Goal: Information Seeking & Learning: Learn about a topic

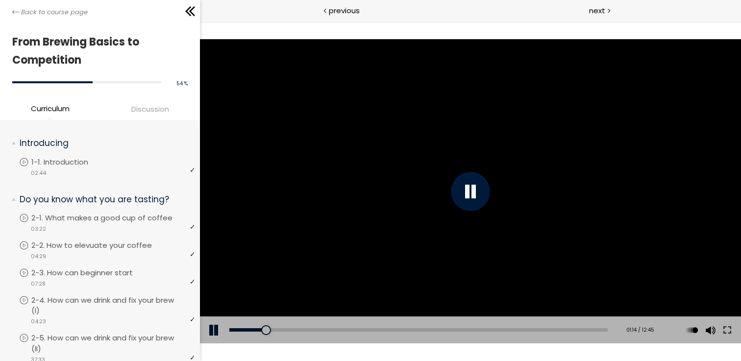
click at [458, 149] on div at bounding box center [470, 191] width 541 height 304
click at [455, 155] on div at bounding box center [470, 191] width 541 height 304
click at [432, 152] on div at bounding box center [470, 191] width 541 height 304
click at [433, 152] on div at bounding box center [470, 191] width 541 height 304
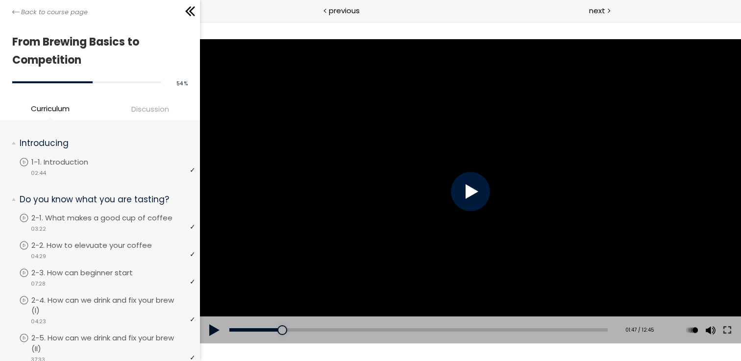
click at [433, 152] on div at bounding box center [470, 191] width 541 height 304
click at [458, 202] on div at bounding box center [470, 191] width 541 height 304
click at [279, 331] on div at bounding box center [284, 330] width 10 height 10
click at [406, 172] on div at bounding box center [470, 191] width 541 height 304
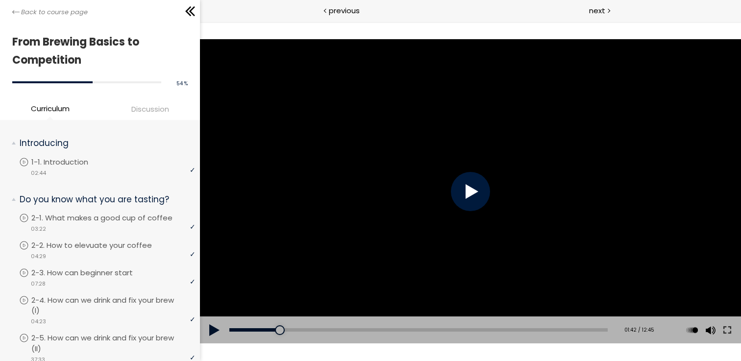
click at [405, 170] on div at bounding box center [470, 191] width 541 height 304
click at [416, 170] on div at bounding box center [470, 191] width 541 height 304
click at [421, 176] on div at bounding box center [470, 191] width 541 height 304
click at [475, 184] on div at bounding box center [470, 191] width 39 height 39
click at [475, 185] on div at bounding box center [470, 191] width 39 height 39
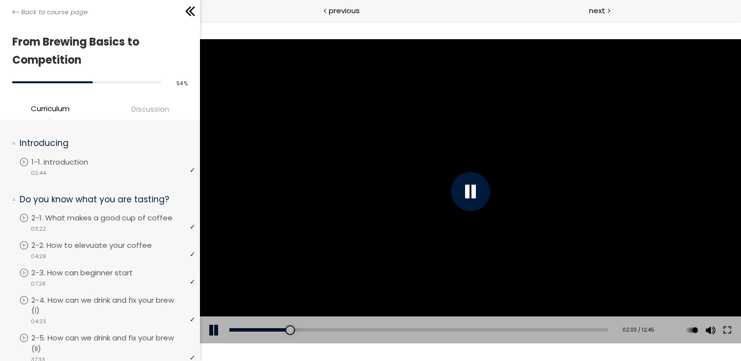
click at [476, 186] on div at bounding box center [470, 191] width 39 height 39
click at [475, 186] on div at bounding box center [470, 191] width 39 height 39
click at [482, 210] on div at bounding box center [470, 191] width 541 height 304
click at [475, 185] on div at bounding box center [470, 191] width 39 height 39
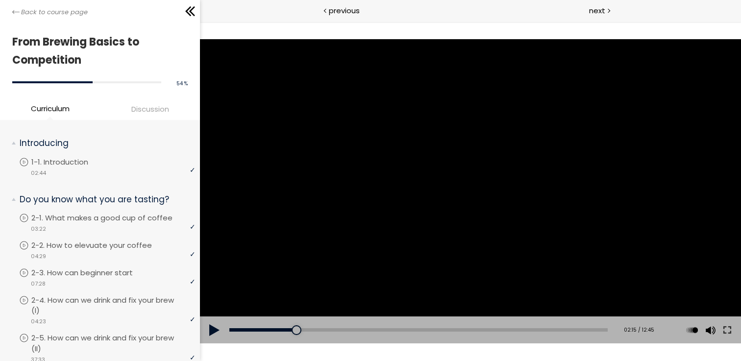
click at [230, 118] on div at bounding box center [470, 191] width 541 height 304
click at [277, 116] on div at bounding box center [470, 191] width 541 height 304
click at [390, 91] on div at bounding box center [470, 191] width 541 height 304
click at [397, 200] on div at bounding box center [470, 191] width 541 height 304
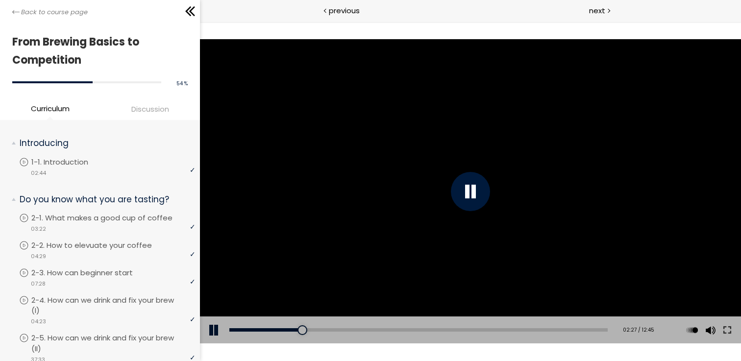
click at [411, 177] on div at bounding box center [470, 191] width 541 height 304
click at [346, 219] on div at bounding box center [470, 191] width 541 height 304
click at [350, 207] on div at bounding box center [470, 191] width 541 height 304
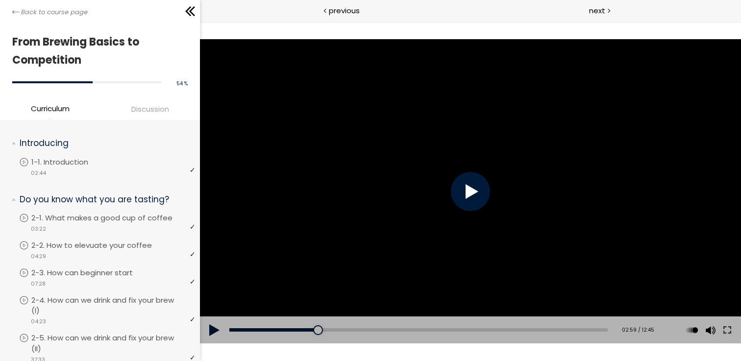
click at [350, 207] on div at bounding box center [470, 191] width 541 height 304
click at [362, 186] on div at bounding box center [470, 191] width 541 height 304
click at [371, 224] on div at bounding box center [470, 191] width 541 height 304
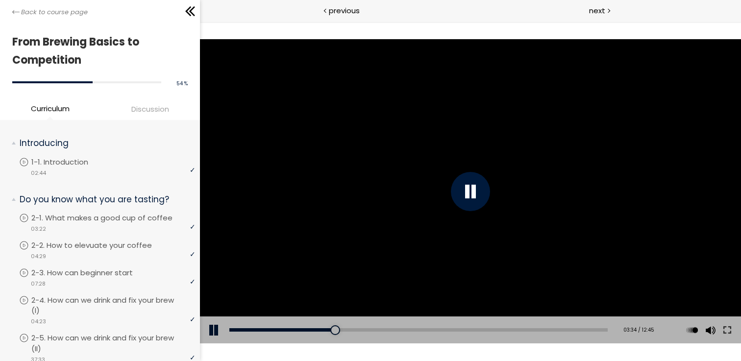
click at [490, 191] on div at bounding box center [470, 191] width 541 height 304
click at [494, 190] on div at bounding box center [470, 191] width 541 height 304
click at [492, 188] on div at bounding box center [470, 191] width 541 height 304
click at [466, 152] on div at bounding box center [470, 191] width 541 height 304
click at [356, 330] on div "04:20" at bounding box center [418, 329] width 378 height 3
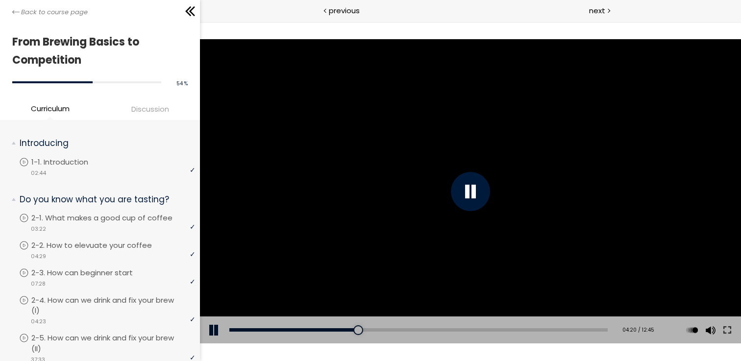
click at [386, 200] on div at bounding box center [470, 191] width 541 height 304
click at [433, 175] on div at bounding box center [470, 191] width 541 height 304
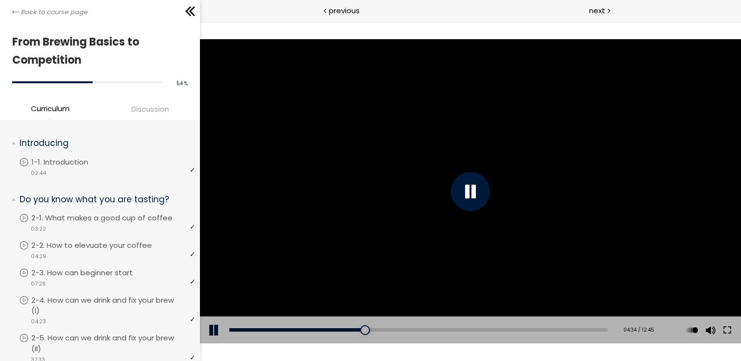
click at [377, 210] on div at bounding box center [470, 191] width 541 height 304
click at [385, 188] on div at bounding box center [470, 191] width 541 height 304
click at [380, 188] on div at bounding box center [470, 191] width 541 height 304
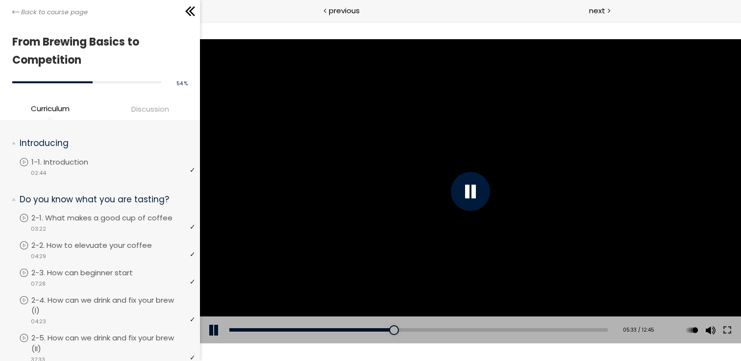
click at [434, 196] on div at bounding box center [470, 191] width 541 height 304
click at [404, 329] on div "05:58" at bounding box center [418, 329] width 378 height 3
click at [505, 225] on div at bounding box center [470, 191] width 541 height 304
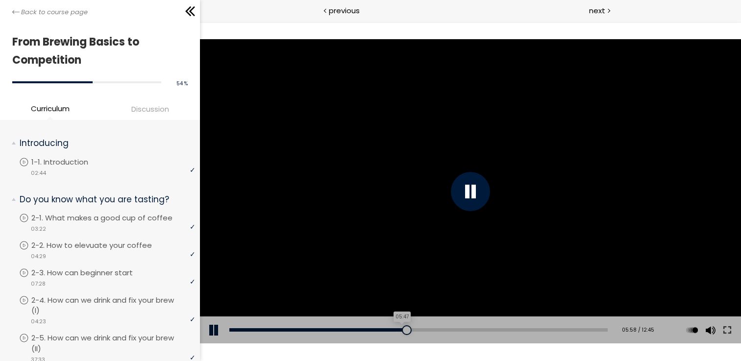
click at [398, 329] on div "05:47" at bounding box center [418, 329] width 378 height 3
click at [393, 329] on div "05:36" at bounding box center [418, 329] width 378 height 3
click at [411, 329] on div "06:13" at bounding box center [418, 329] width 378 height 3
click at [406, 329] on div "06:01" at bounding box center [418, 329] width 378 height 3
click at [411, 330] on div "06:13" at bounding box center [418, 329] width 378 height 3
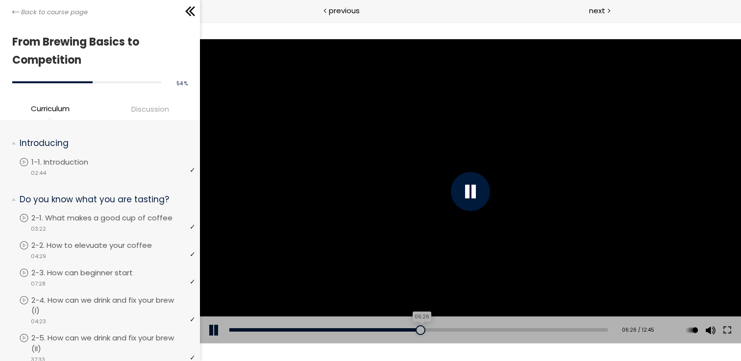
click at [418, 330] on div "06:26" at bounding box center [418, 329] width 378 height 3
click at [424, 330] on div "06:39" at bounding box center [418, 329] width 378 height 3
click at [482, 183] on div at bounding box center [470, 191] width 39 height 39
click at [482, 183] on div at bounding box center [470, 191] width 541 height 304
click at [464, 190] on div at bounding box center [470, 191] width 541 height 304
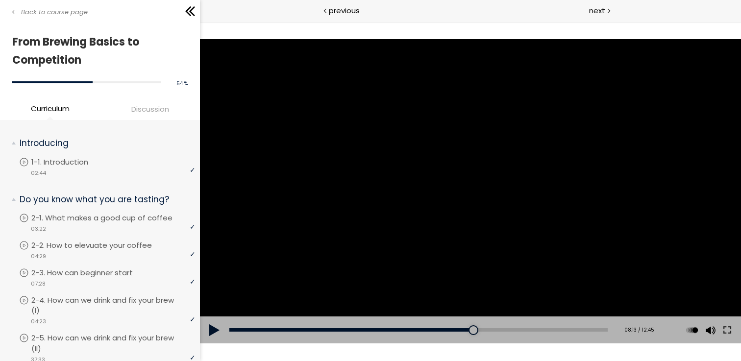
click at [464, 190] on div at bounding box center [470, 191] width 541 height 304
click at [465, 180] on div at bounding box center [470, 191] width 541 height 304
click at [455, 180] on div at bounding box center [470, 191] width 39 height 39
click at [455, 180] on div at bounding box center [470, 191] width 541 height 304
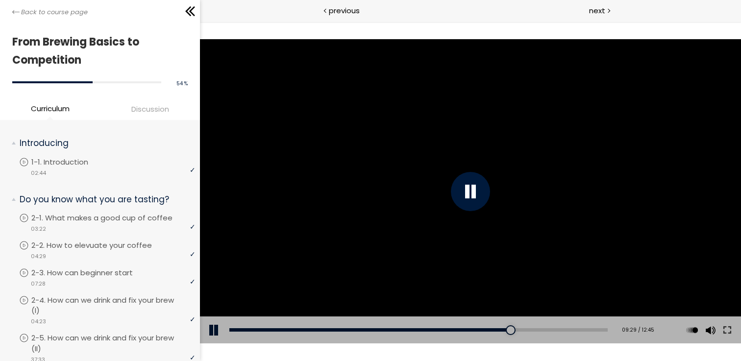
click at [401, 183] on div at bounding box center [470, 191] width 541 height 304
click at [511, 210] on div at bounding box center [470, 191] width 541 height 304
click at [506, 328] on div at bounding box center [509, 330] width 10 height 10
click at [502, 222] on div at bounding box center [470, 191] width 541 height 304
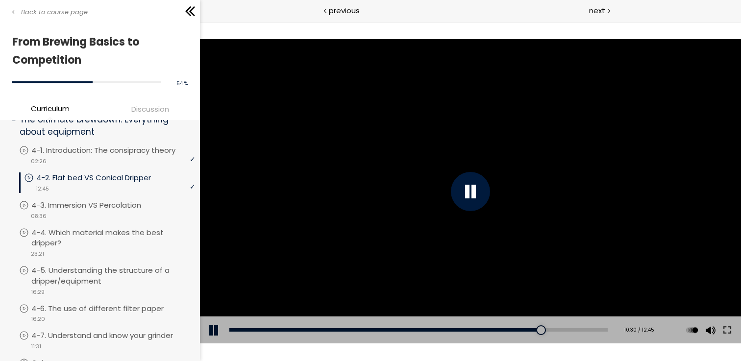
scroll to position [674, 0]
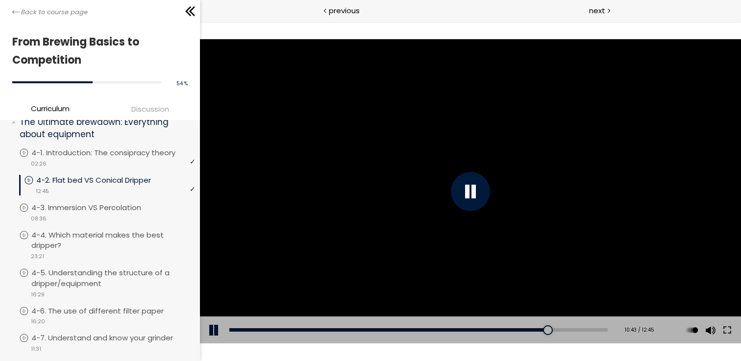
click at [453, 126] on div at bounding box center [470, 191] width 541 height 304
click at [493, 170] on div at bounding box center [470, 191] width 541 height 304
click at [641, 151] on div at bounding box center [470, 191] width 541 height 304
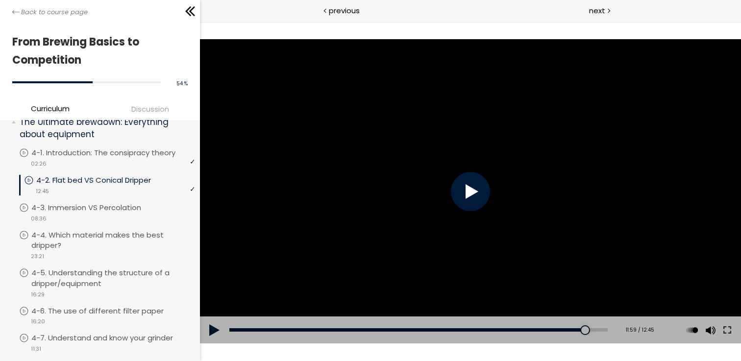
click at [641, 151] on div at bounding box center [470, 191] width 541 height 304
click at [628, 159] on div at bounding box center [470, 191] width 541 height 304
click at [622, 173] on div at bounding box center [470, 191] width 541 height 304
click at [545, 204] on div at bounding box center [470, 191] width 541 height 304
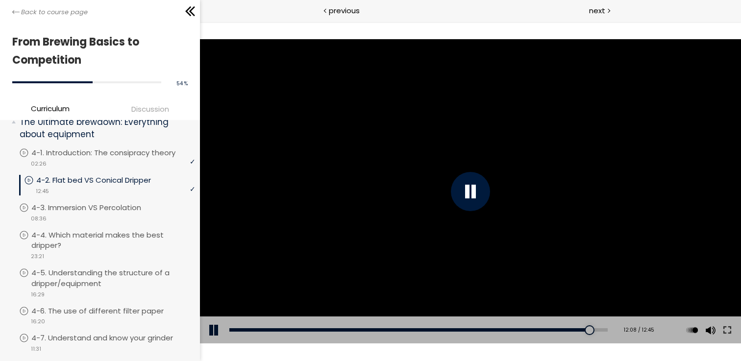
click at [538, 205] on div at bounding box center [470, 191] width 541 height 304
click at [541, 214] on div at bounding box center [470, 191] width 541 height 304
click at [526, 219] on div at bounding box center [470, 191] width 541 height 304
click at [225, 189] on div at bounding box center [470, 191] width 541 height 304
